Goal: Information Seeking & Learning: Learn about a topic

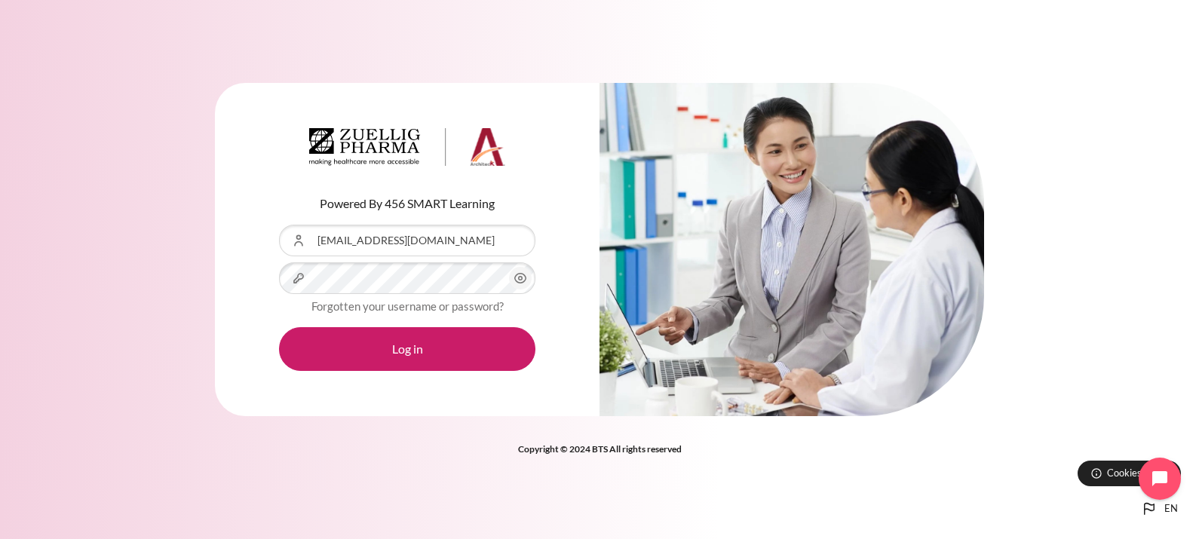
click at [520, 283] on icon "Content" at bounding box center [520, 279] width 11 height 10
click at [200, 249] on div "Powered By 456 SMART Learning Username or Email Address rmislang@zuelligpharma.…" at bounding box center [599, 258] width 1199 height 397
click at [235, 268] on div "Powered By 456 SMART Learning Username or Email Address rmislang@zuelligpharma.…" at bounding box center [407, 249] width 385 height 333
click at [235, 307] on div "Powered By 456 SMART Learning Username or Email Address rmislang@zuelligpharma.…" at bounding box center [407, 249] width 385 height 333
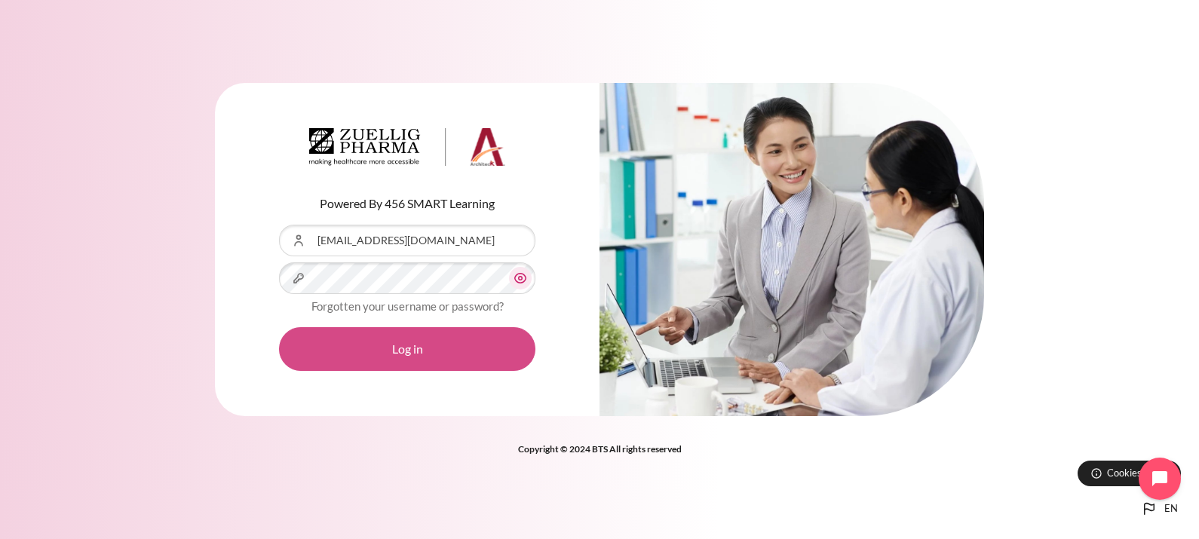
click at [455, 348] on button "Log in" at bounding box center [407, 349] width 256 height 44
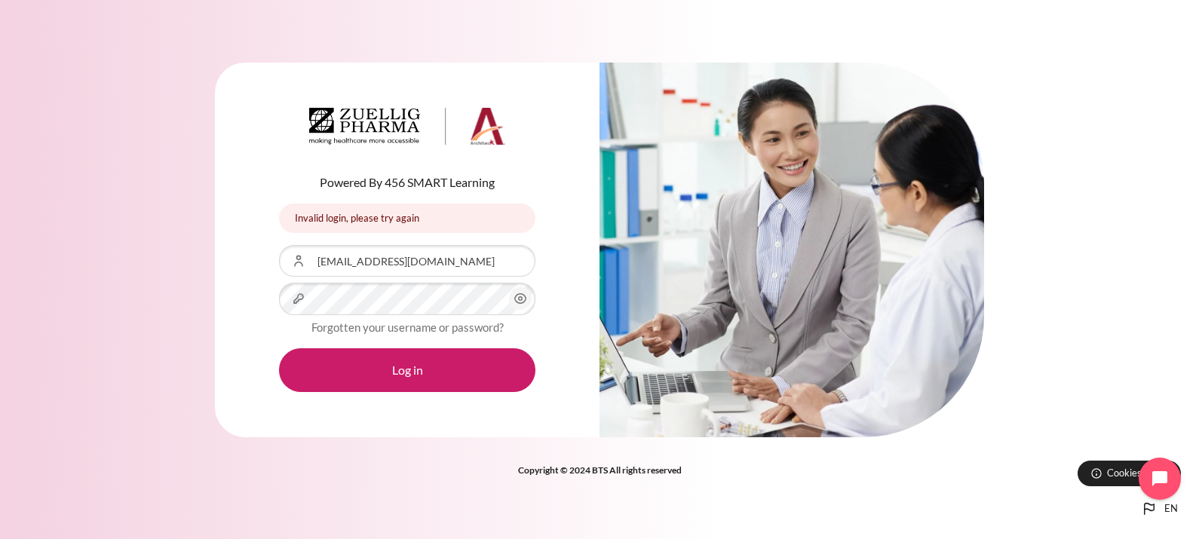
click at [527, 302] on icon "Content" at bounding box center [520, 299] width 18 height 18
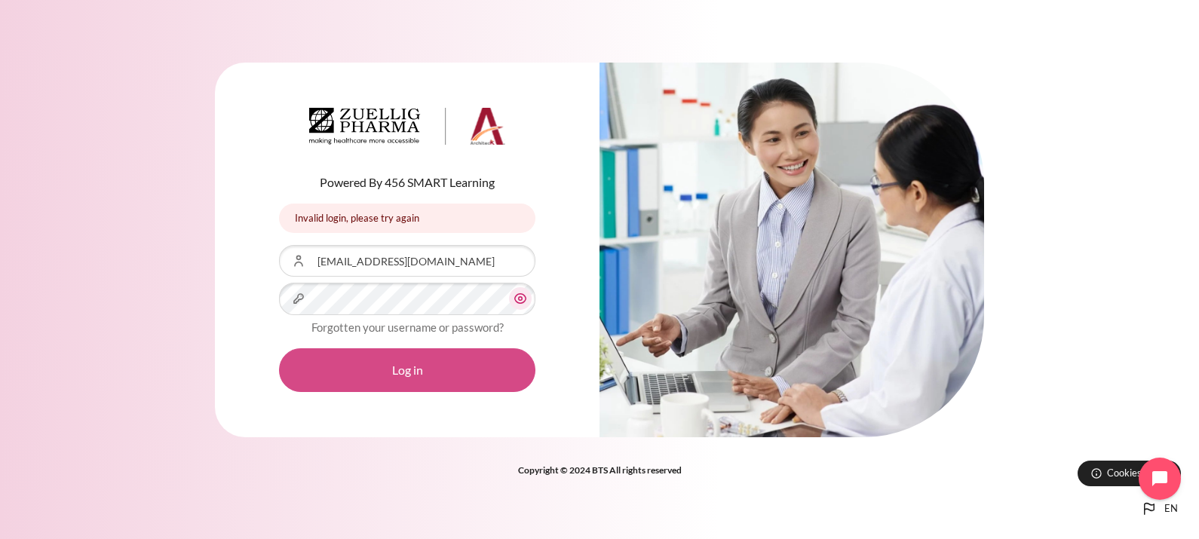
click at [415, 373] on button "Log in" at bounding box center [407, 370] width 256 height 44
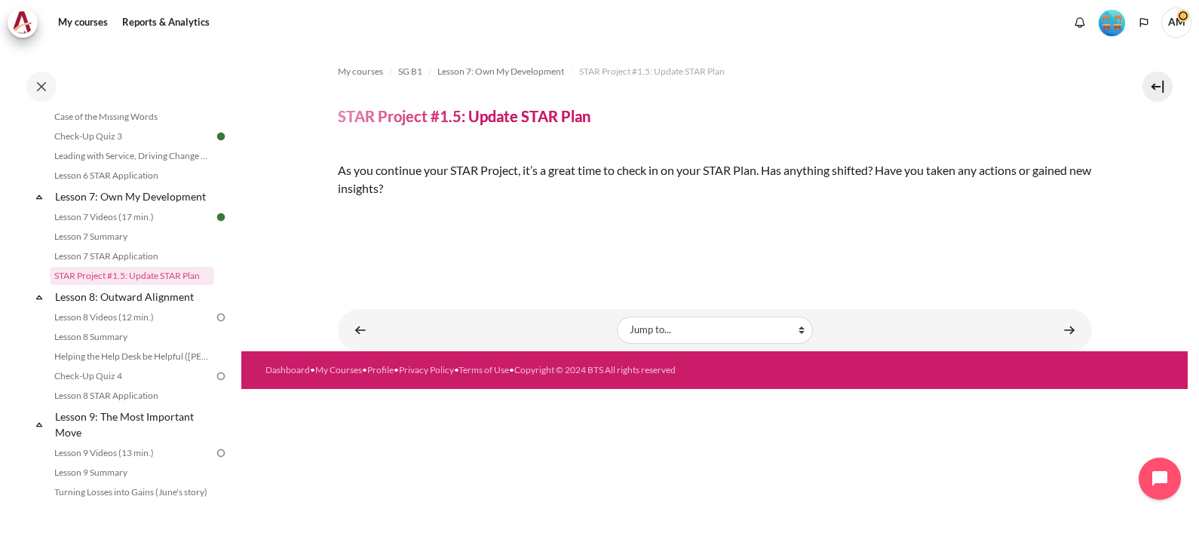
scroll to position [244, 0]
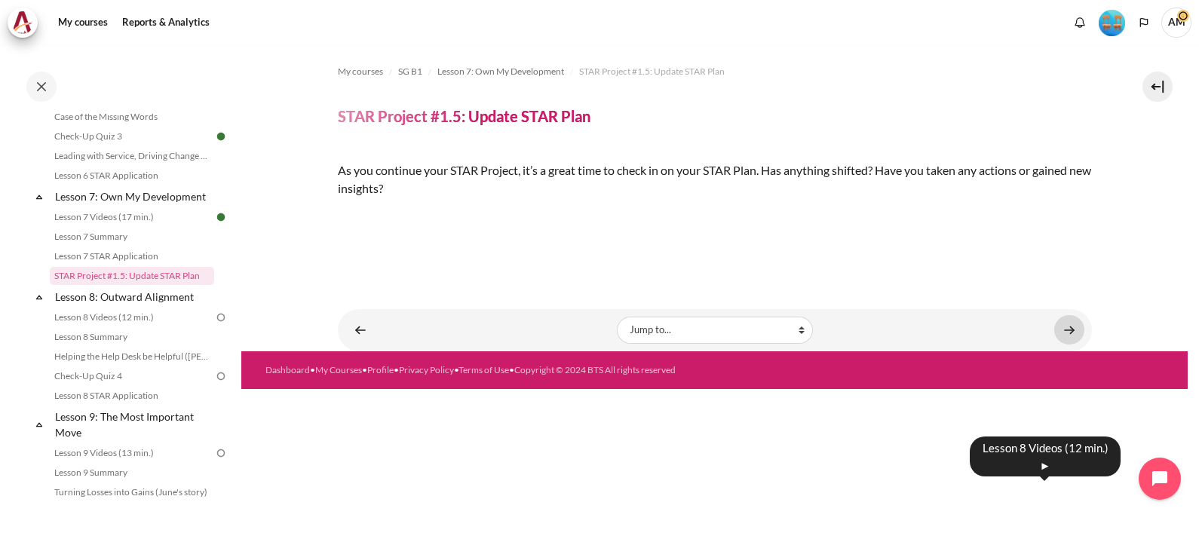
click at [1061, 345] on link "Content" at bounding box center [1069, 329] width 30 height 29
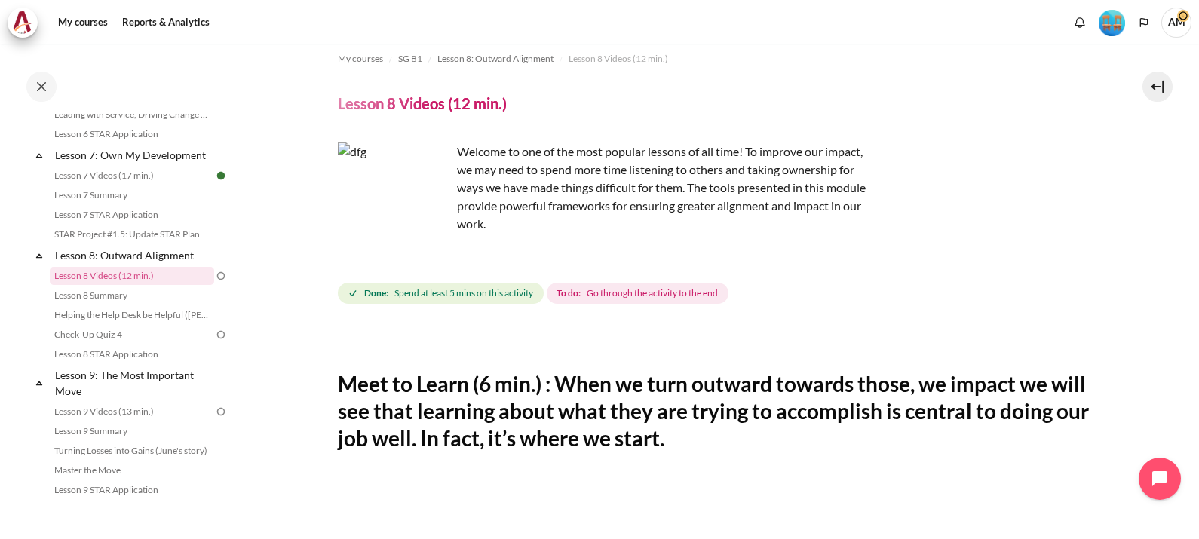
scroll to position [14, 0]
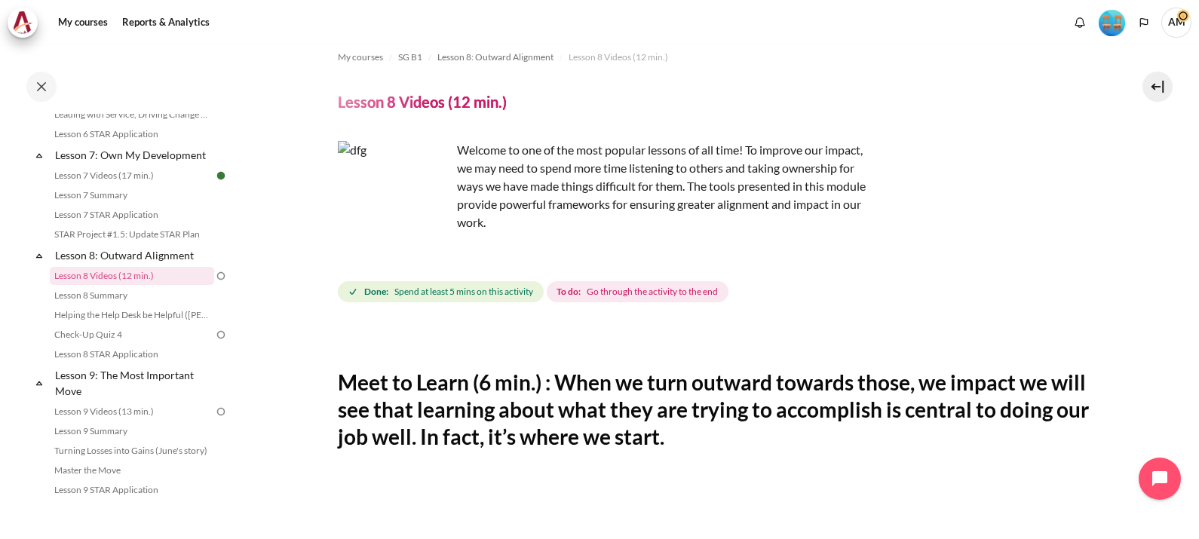
click at [1169, 146] on section "My courses SG B1 Lesson 8: Outward Alignment Lesson 8 Videos (12 min.) Lesson 8…" at bounding box center [714, 546] width 946 height 1033
click at [424, 222] on img "Content" at bounding box center [394, 197] width 113 height 113
click at [401, 196] on img "Content" at bounding box center [394, 197] width 113 height 113
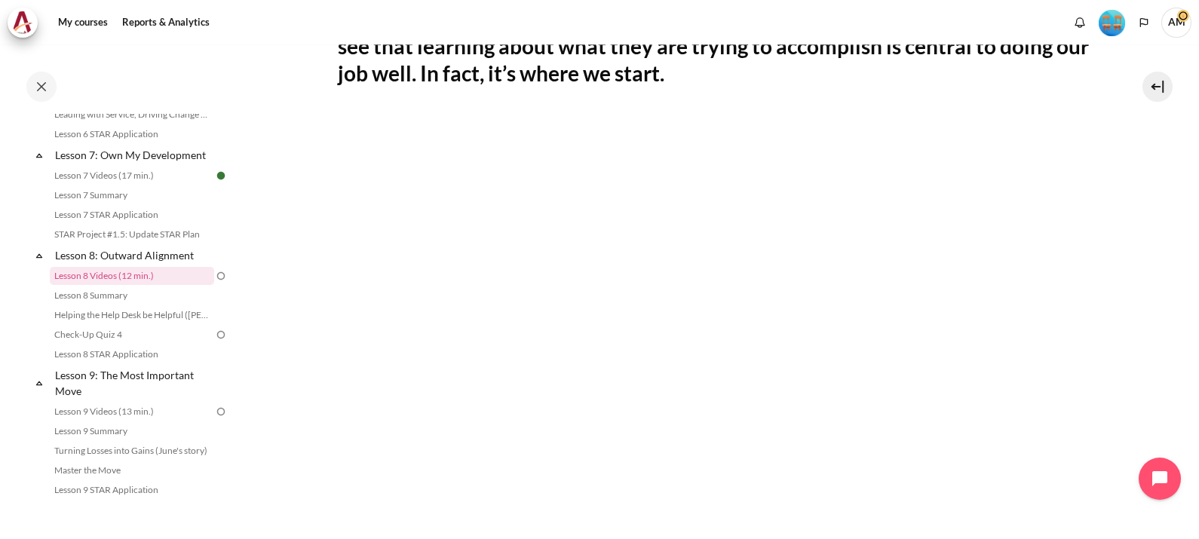
scroll to position [380, 0]
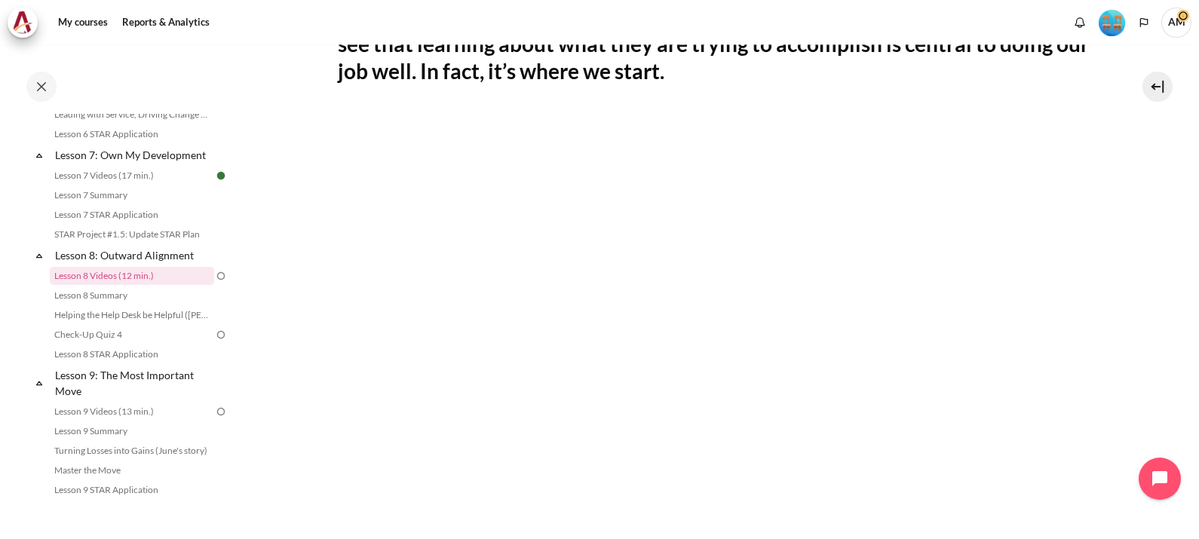
click at [132, 538] on html "Skip to main content Open course index Completed 64% 16 / 25 Expand Collapse" at bounding box center [599, 269] width 1199 height 539
click at [1177, 15] on span "AM" at bounding box center [1176, 21] width 30 height 13
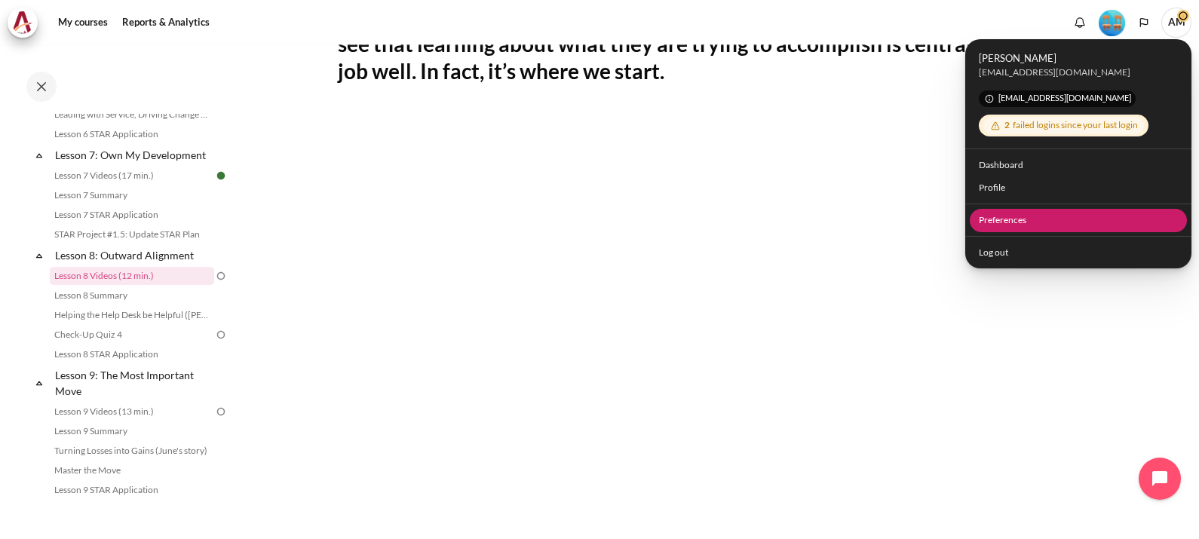
click at [992, 222] on link "Preferences" at bounding box center [1079, 220] width 218 height 23
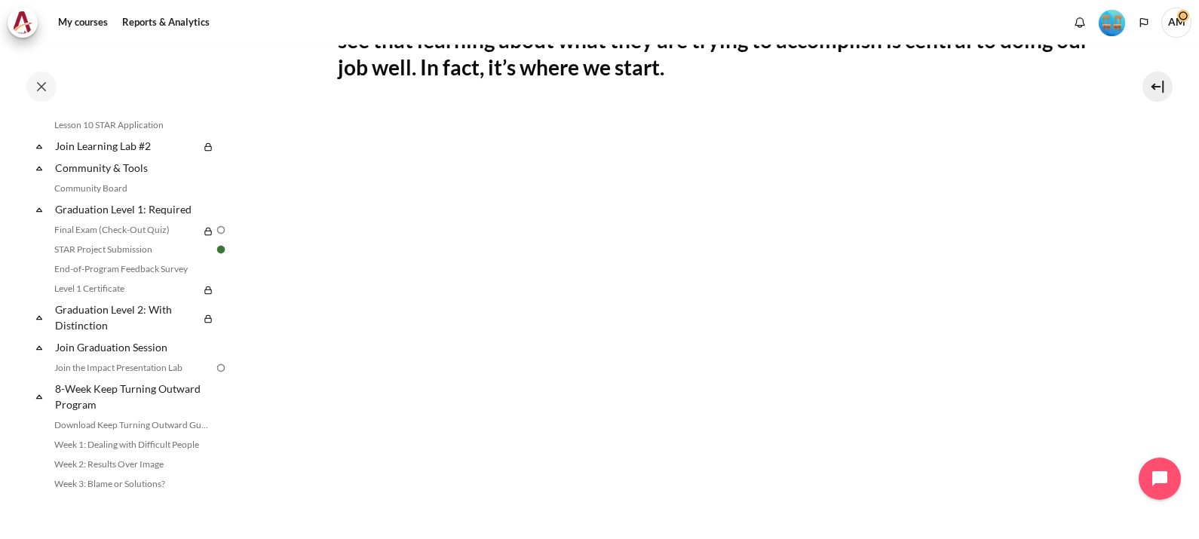
scroll to position [1512, 0]
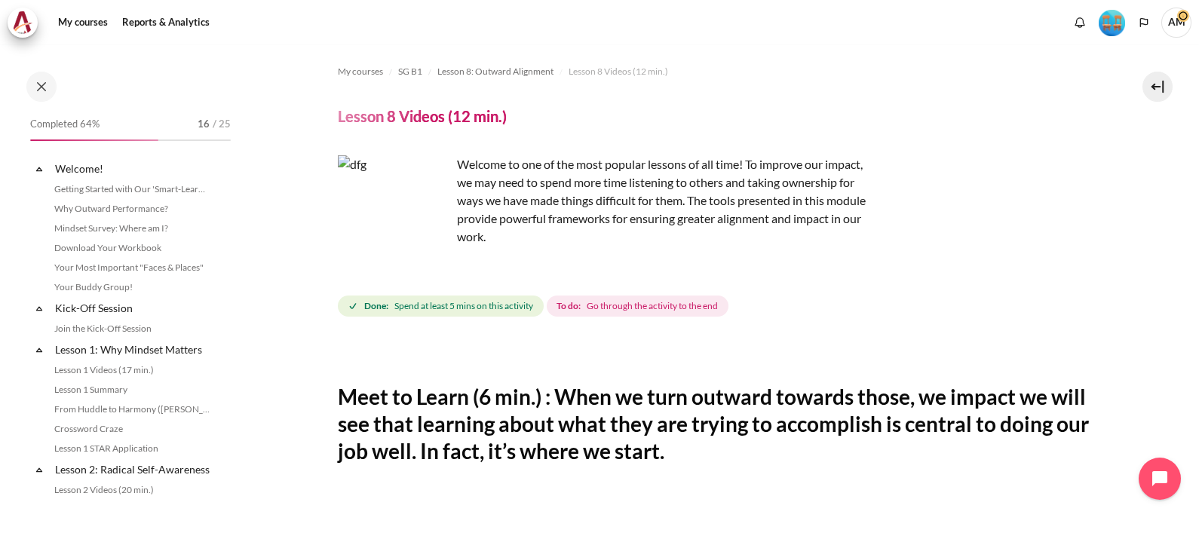
scroll to position [1007, 0]
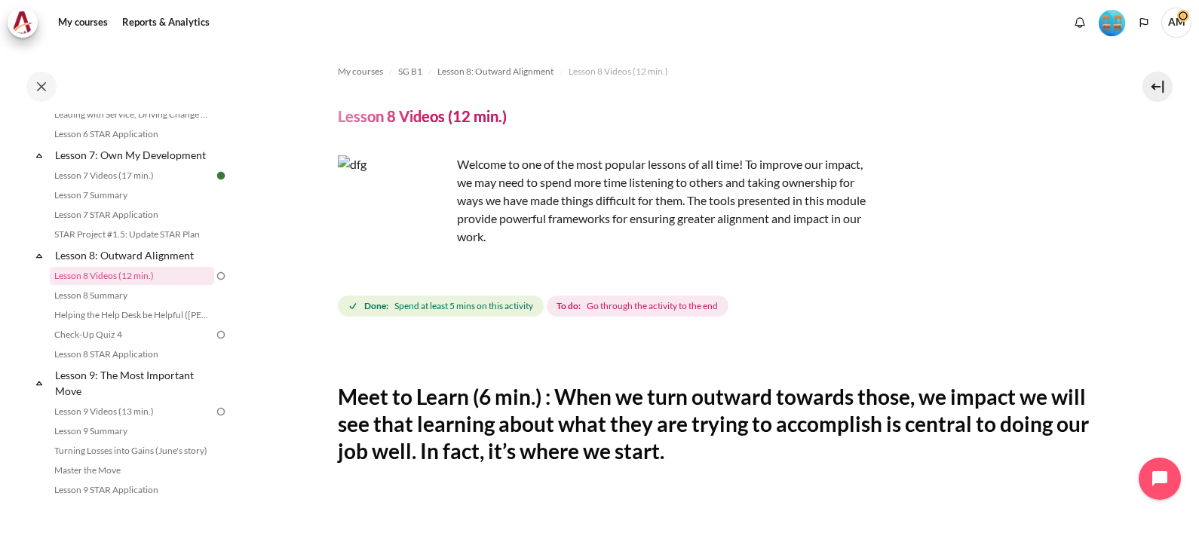
drag, startPoint x: 900, startPoint y: 1, endPoint x: 530, endPoint y: 34, distance: 371.7
click at [530, 34] on div "My courses Reports & Analytics More" at bounding box center [600, 23] width 1184 height 30
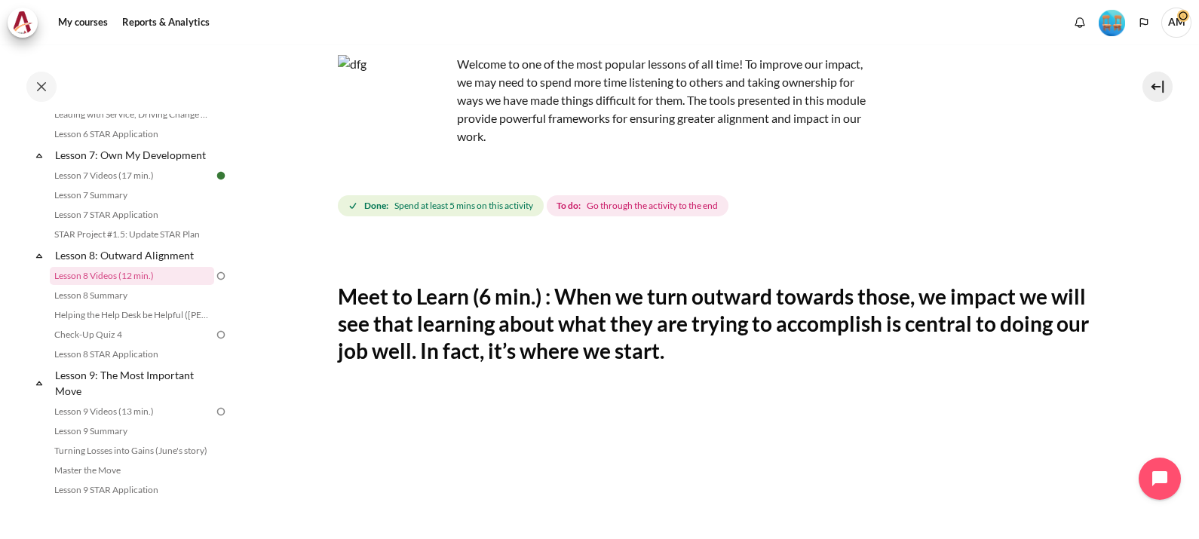
scroll to position [98, 0]
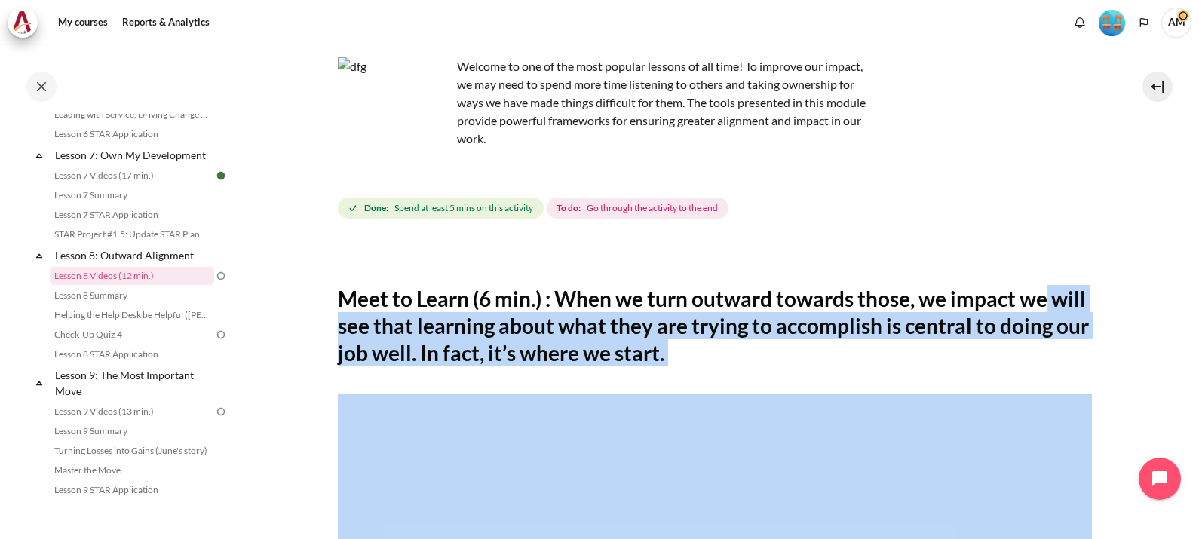
drag, startPoint x: 1187, startPoint y: 275, endPoint x: 1194, endPoint y: 368, distance: 93.0
click at [1194, 368] on div "My courses SG B1 Lesson 8: Outward Alignment Lesson 8 Videos (12 min.) Lesson 8…" at bounding box center [599, 291] width 1199 height 495
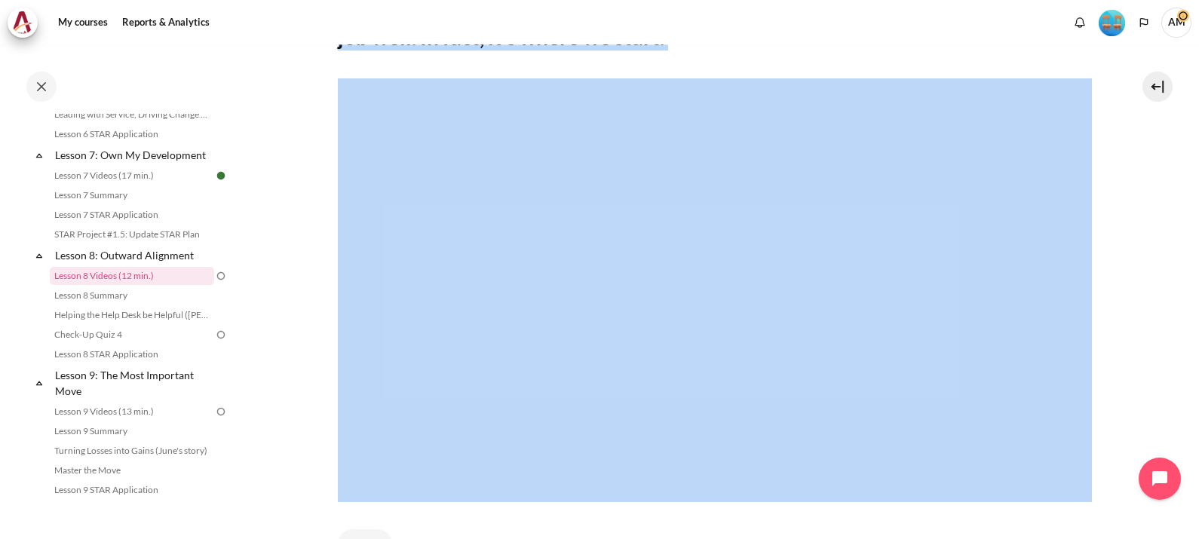
scroll to position [0, 0]
